Goal: Navigation & Orientation: Find specific page/section

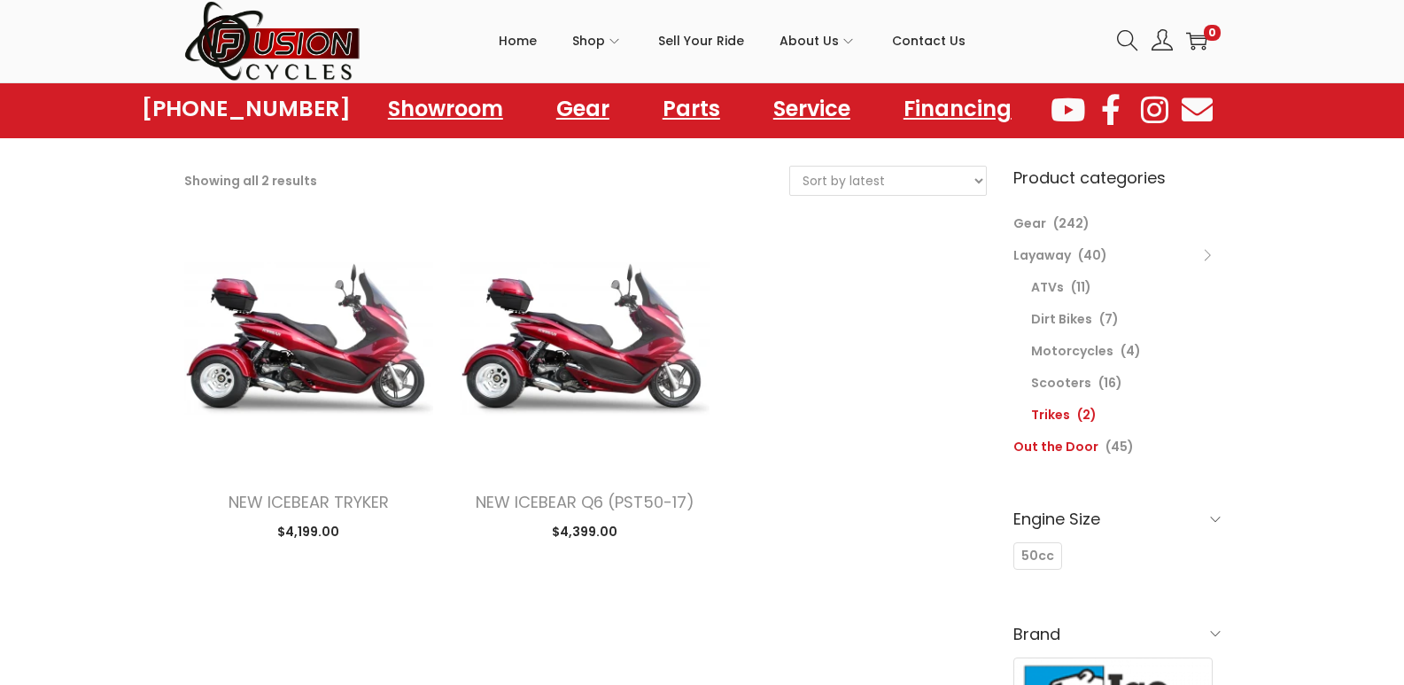
click at [1063, 444] on link "Out the Door" at bounding box center [1056, 447] width 85 height 18
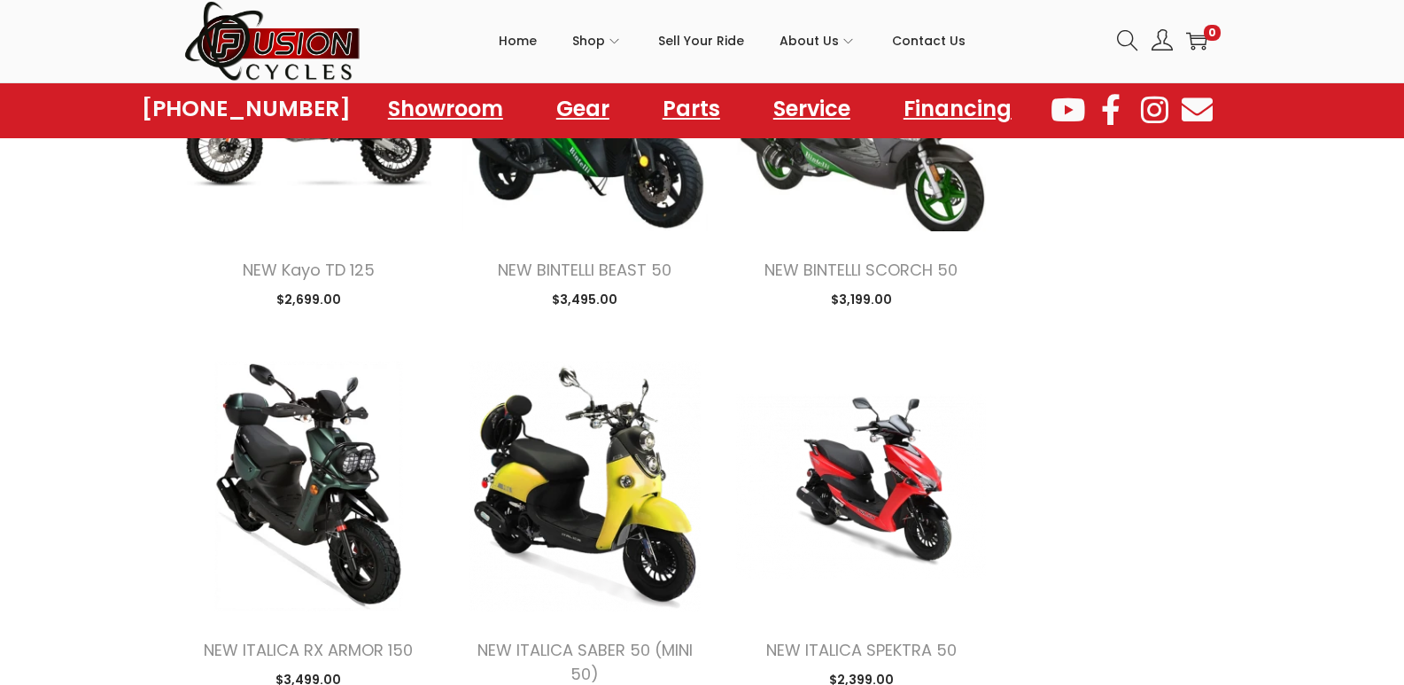
scroll to position [2304, 0]
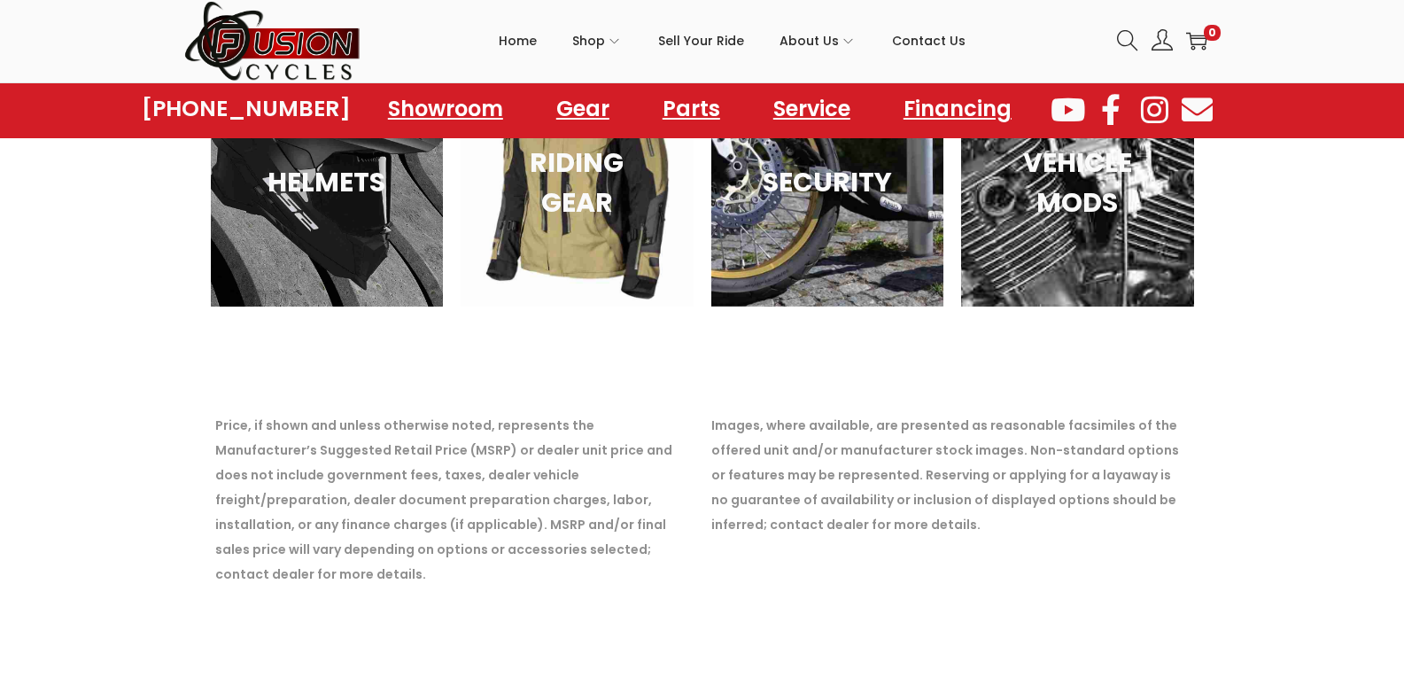
scroll to position [6278, 0]
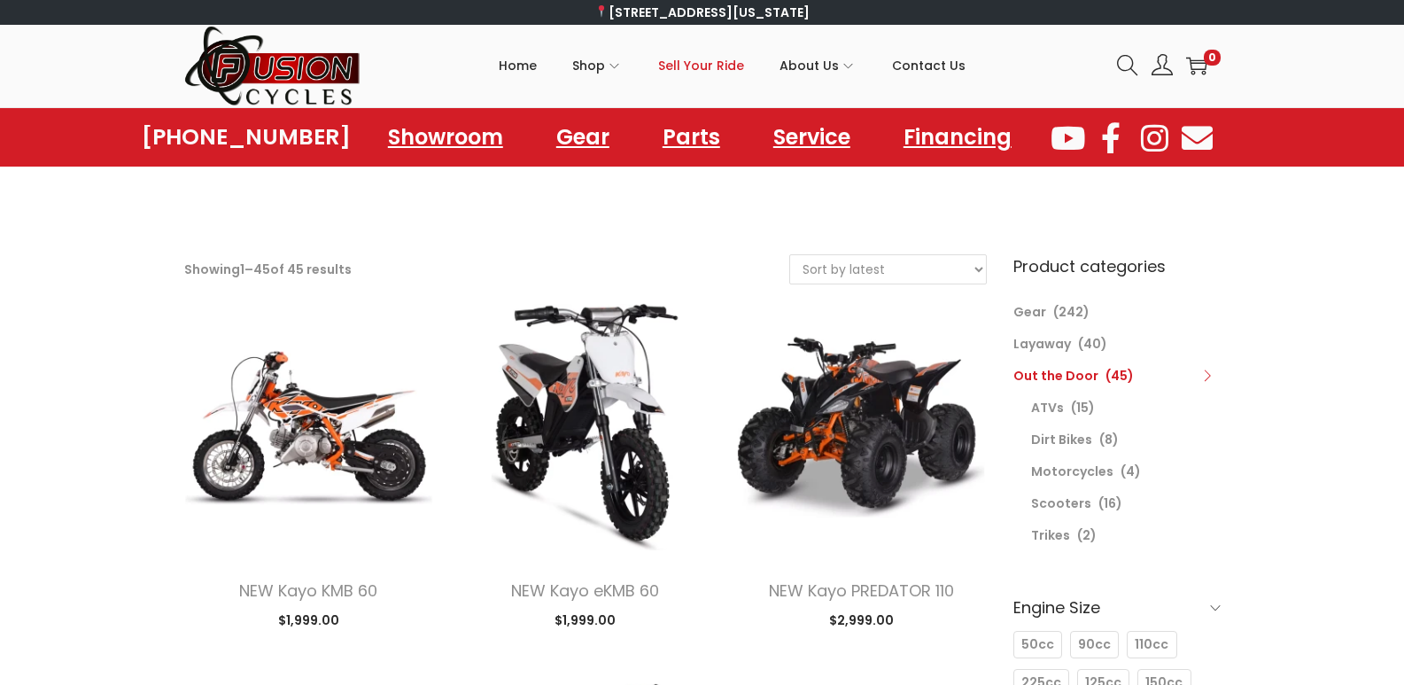
click at [712, 61] on span "Sell Your Ride" at bounding box center [701, 65] width 86 height 44
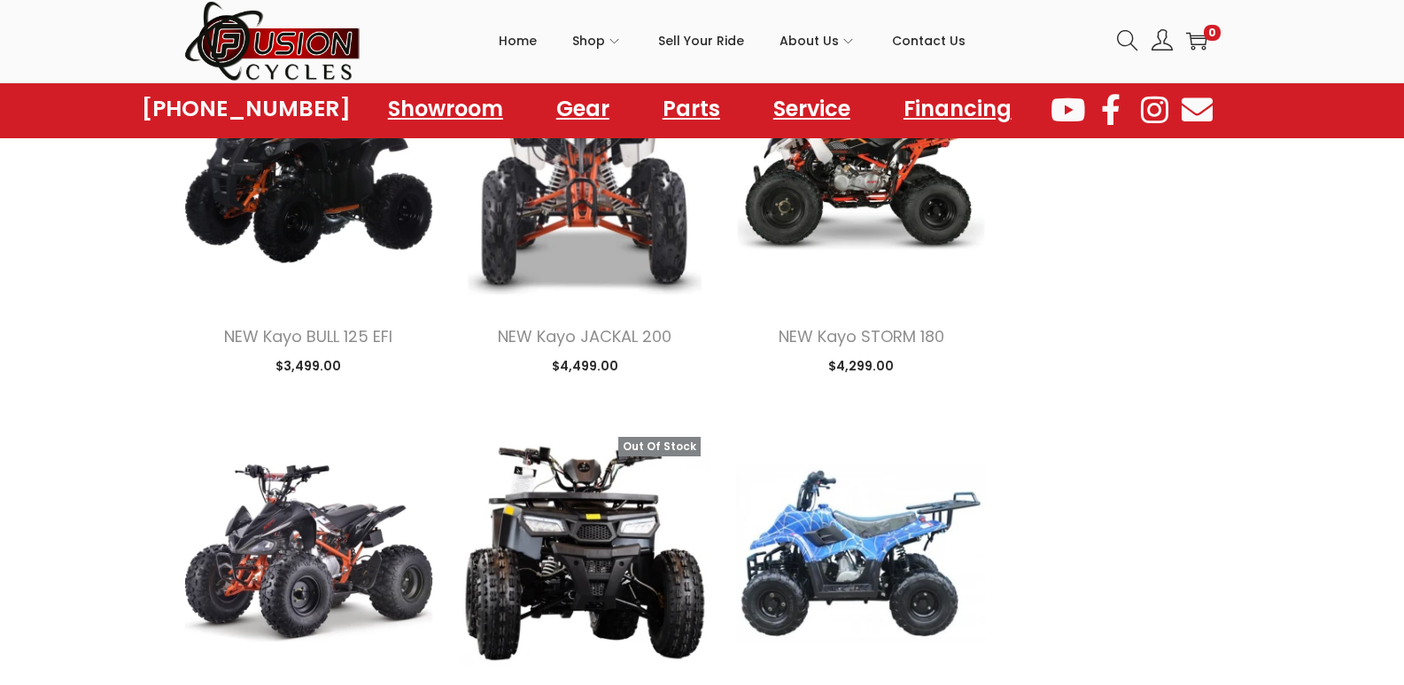
scroll to position [6502, 0]
